Goal: Task Accomplishment & Management: Use online tool/utility

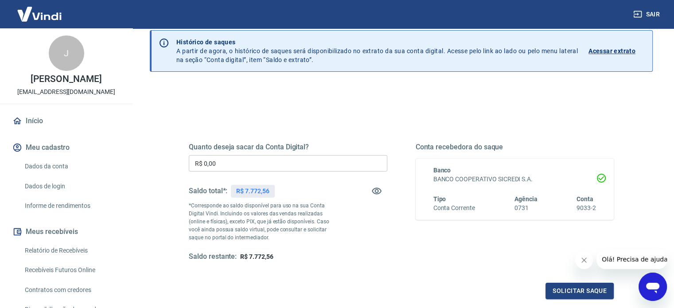
scroll to position [89, 0]
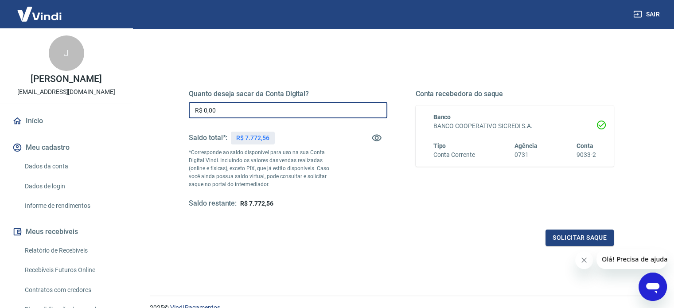
drag, startPoint x: 223, startPoint y: 110, endPoint x: 159, endPoint y: 104, distance: 64.5
click at [159, 104] on div "Quanto deseja sacar da Conta Digital? R$ 0,00 ​ Saldo total*: R$ 7.772,56 *Corr…" at bounding box center [401, 191] width 503 height 317
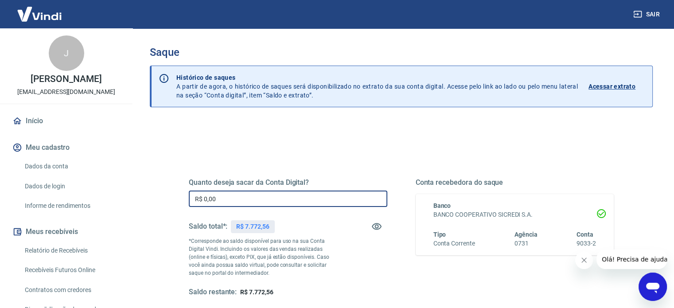
click at [602, 88] on p "Acessar extrato" at bounding box center [611, 86] width 47 height 9
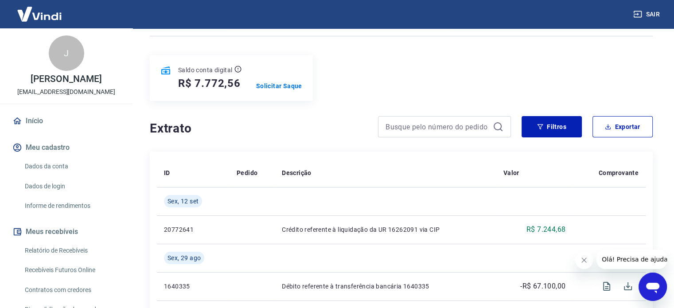
scroll to position [89, 0]
click at [278, 87] on p "Solicitar Saque" at bounding box center [279, 86] width 46 height 9
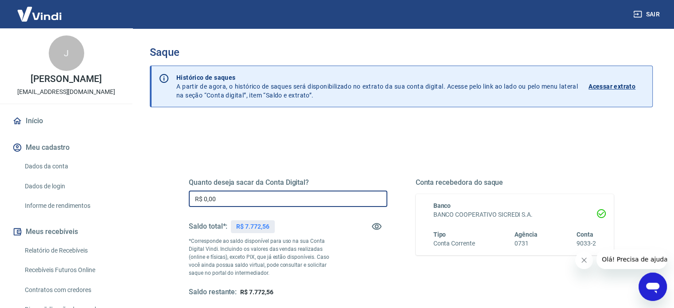
drag, startPoint x: 244, startPoint y: 193, endPoint x: 167, endPoint y: 187, distance: 76.8
click at [169, 189] on div "Quanto deseja sacar da Conta Digital? R$ 0,00 ​ Saldo total*: R$ 7.772,56 *Corr…" at bounding box center [400, 242] width 467 height 206
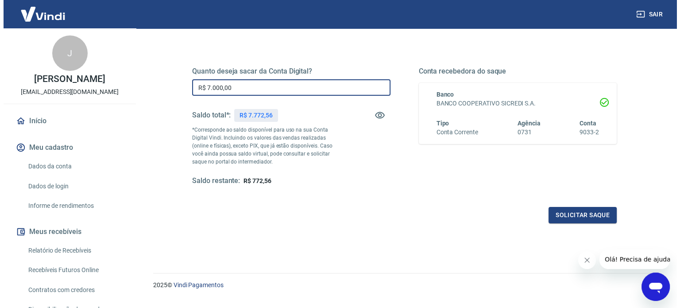
scroll to position [129, 0]
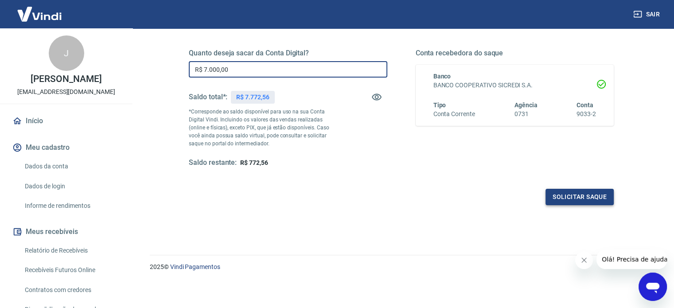
type input "R$ 7.000,00"
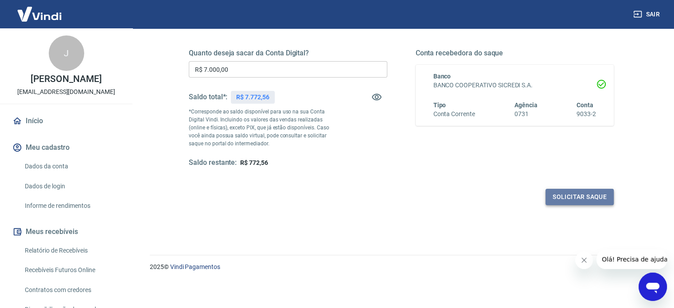
click at [579, 194] on button "Solicitar saque" at bounding box center [579, 197] width 68 height 16
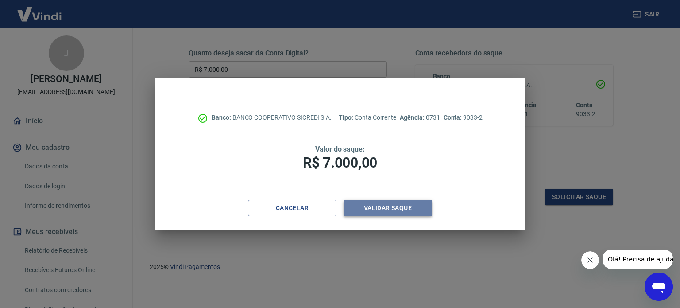
click at [391, 206] on button "Validar saque" at bounding box center [388, 208] width 89 height 16
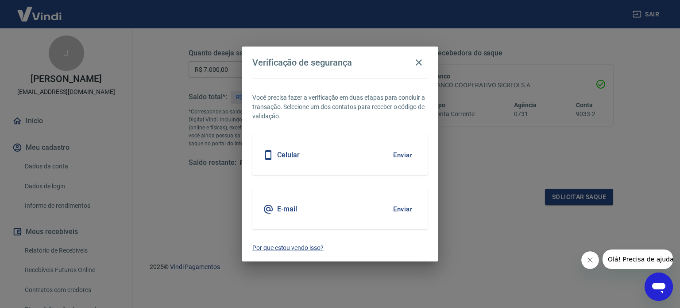
click at [404, 153] on button "Enviar" at bounding box center [402, 155] width 29 height 19
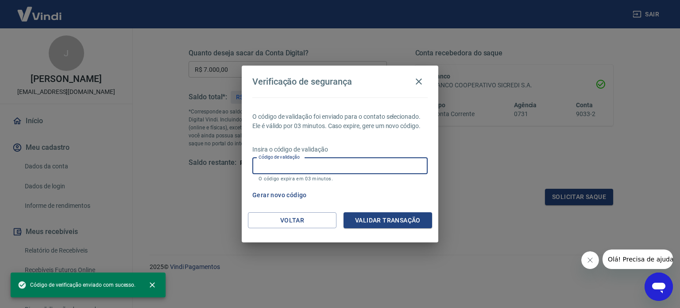
click at [352, 161] on input "Código de validação" at bounding box center [339, 166] width 175 height 16
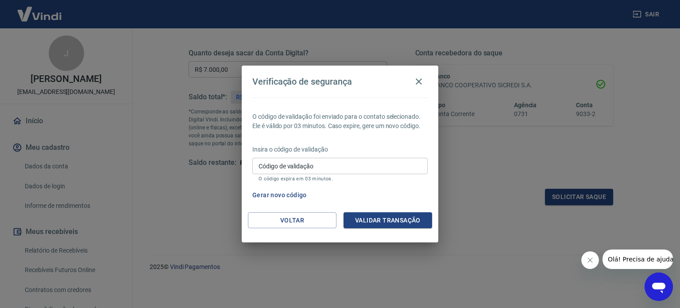
click at [383, 194] on div "Gerar novo código" at bounding box center [338, 195] width 179 height 16
click at [354, 166] on input "Código de validação" at bounding box center [339, 166] width 175 height 16
click at [384, 185] on div "O código de validação foi enviado para o contato selecionado. Ele é válido por …" at bounding box center [340, 154] width 197 height 115
click at [287, 193] on button "Gerar novo código" at bounding box center [280, 195] width 62 height 16
click at [296, 221] on button "Voltar" at bounding box center [292, 220] width 89 height 16
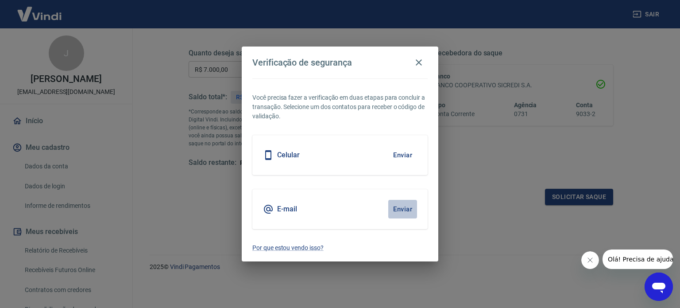
click at [398, 209] on button "Enviar" at bounding box center [402, 209] width 29 height 19
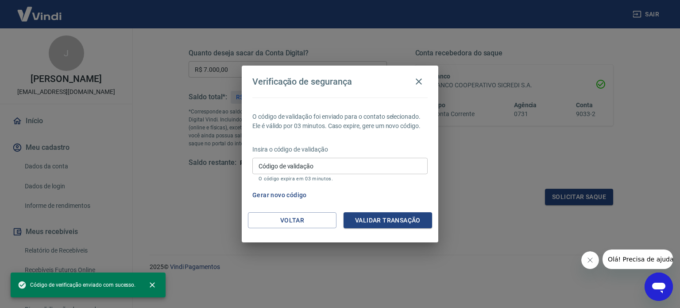
click at [346, 164] on input "Código de validação" at bounding box center [339, 166] width 175 height 16
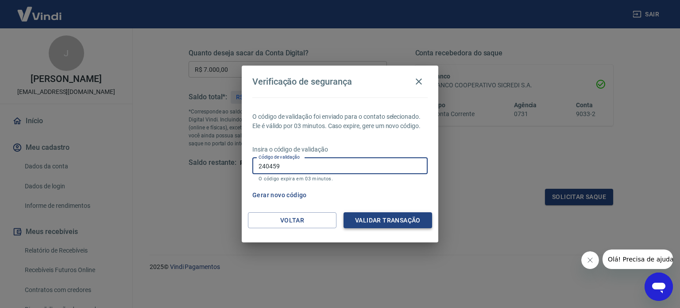
type input "240459"
click at [388, 216] on button "Validar transação" at bounding box center [388, 220] width 89 height 16
